Goal: Task Accomplishment & Management: Manage account settings

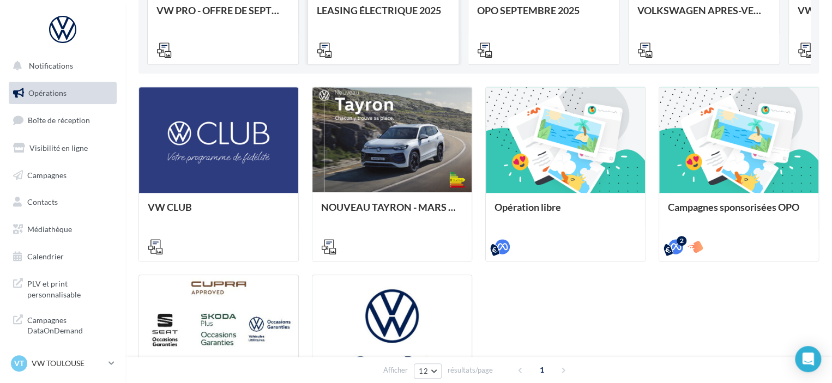
scroll to position [231, 0]
click at [86, 128] on link "Boîte de réception" at bounding box center [63, 120] width 112 height 23
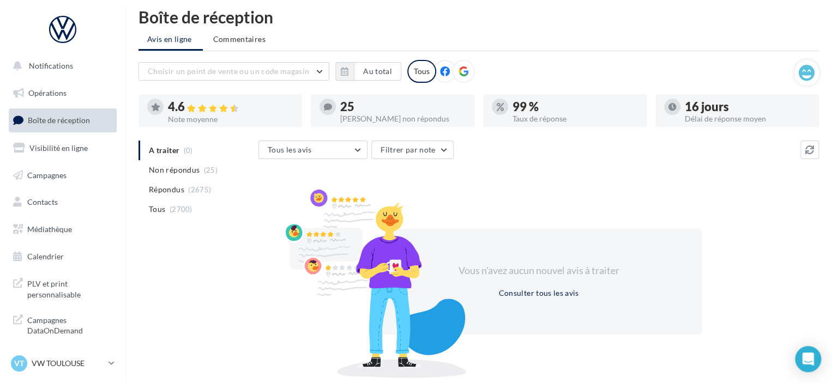
scroll to position [9, 0]
click at [206, 216] on li "Tous (2700)" at bounding box center [197, 210] width 116 height 20
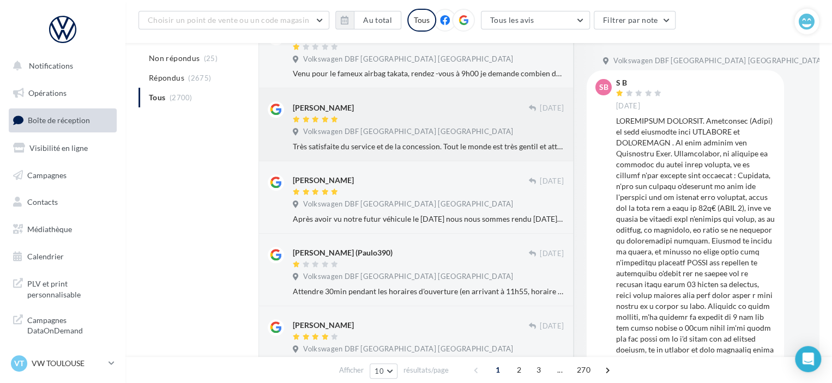
scroll to position [310, 0]
click at [674, 148] on div at bounding box center [695, 268] width 159 height 305
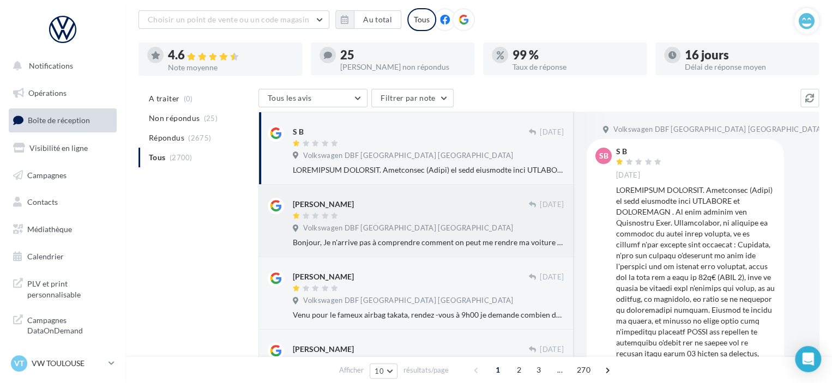
scroll to position [63, 0]
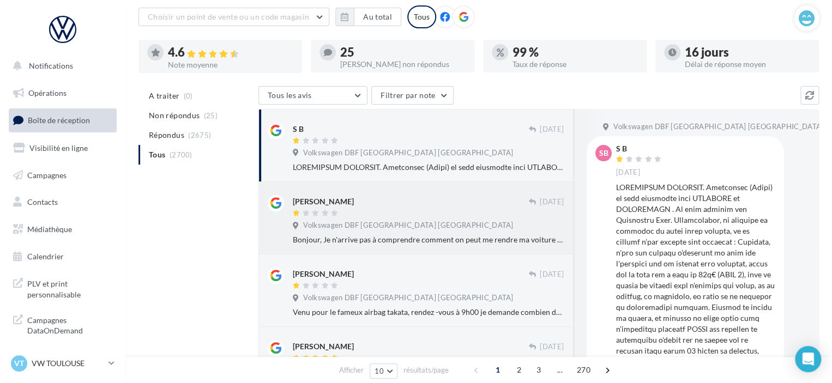
click at [393, 245] on div "[PERSON_NAME] [DATE] Volkswagen DBF [GEOGRAPHIC_DATA] [GEOGRAPHIC_DATA] Bonjour…" at bounding box center [415, 218] width 315 height 73
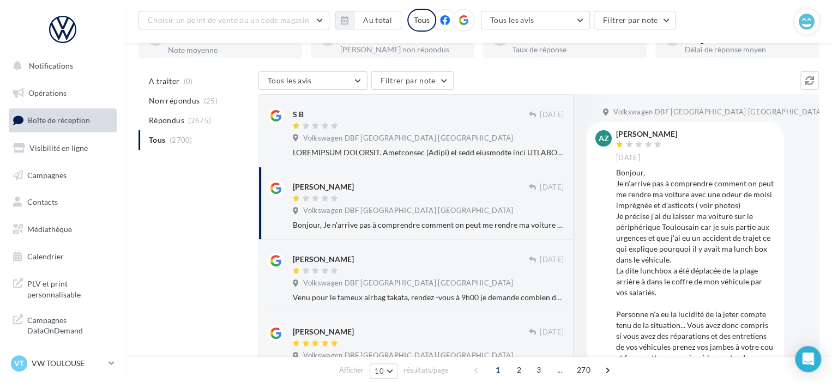
scroll to position [102, 0]
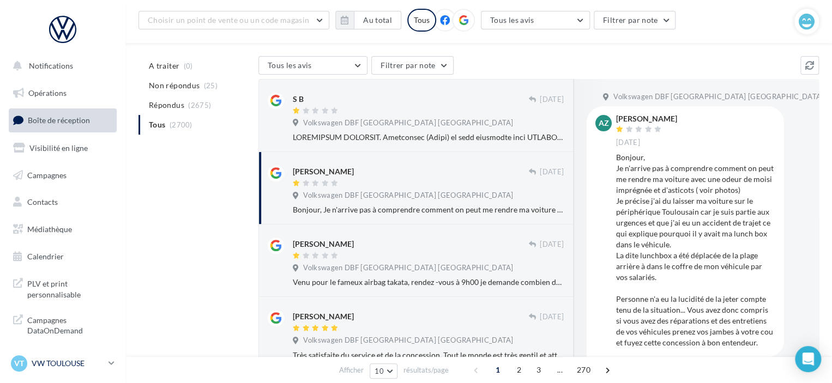
click at [111, 364] on icon at bounding box center [112, 363] width 6 height 9
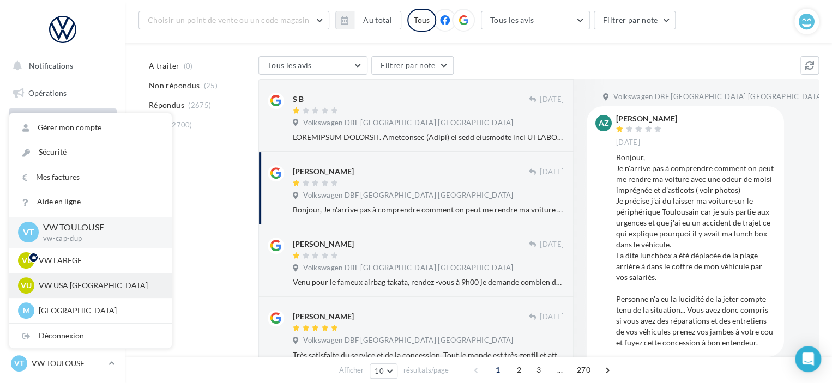
click at [80, 281] on p "VW USA [GEOGRAPHIC_DATA]" at bounding box center [99, 285] width 120 height 11
